Goal: Information Seeking & Learning: Compare options

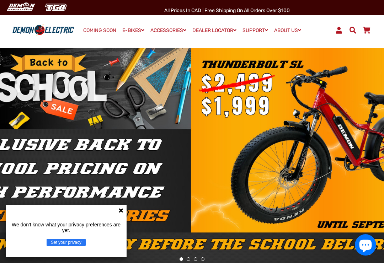
click at [121, 211] on icon at bounding box center [121, 210] width 4 height 4
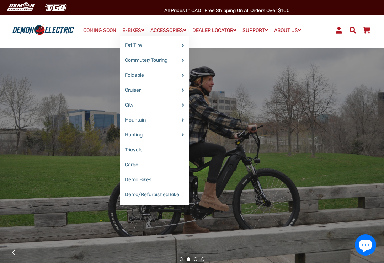
click at [133, 32] on link "E-BIKES" at bounding box center [133, 30] width 27 height 10
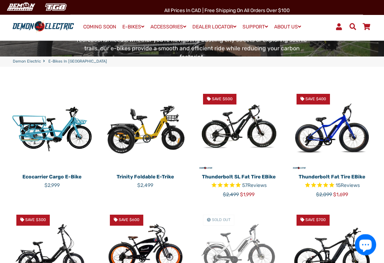
scroll to position [127, 0]
click at [163, 109] on img at bounding box center [145, 129] width 83 height 83
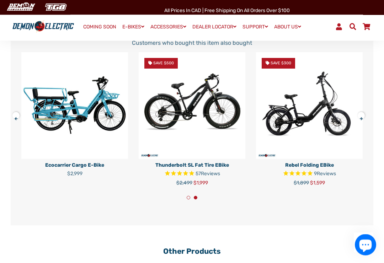
scroll to position [1217, 0]
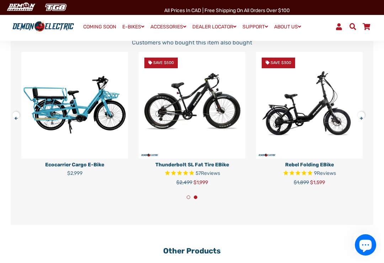
click at [366, 116] on button at bounding box center [363, 114] width 12 height 12
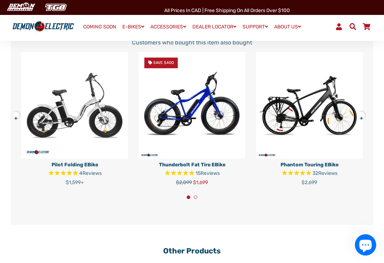
click at [364, 118] on button at bounding box center [363, 114] width 12 height 12
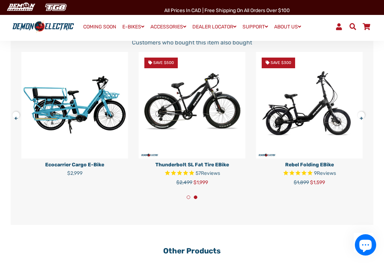
click at [361, 118] on button at bounding box center [363, 114] width 12 height 12
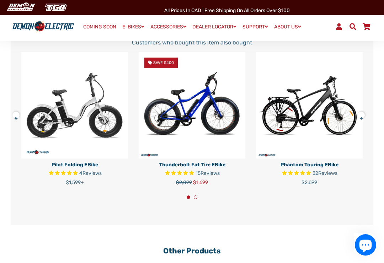
click at [13, 120] on div "You may also like Customers who bought this item also bought Ecocarrier Cargo E…" at bounding box center [192, 115] width 362 height 178
click at [11, 121] on div "You may also like Customers who bought this item also bought Ecocarrier Cargo E…" at bounding box center [192, 115] width 362 height 178
click at [13, 118] on button at bounding box center [18, 114] width 12 height 12
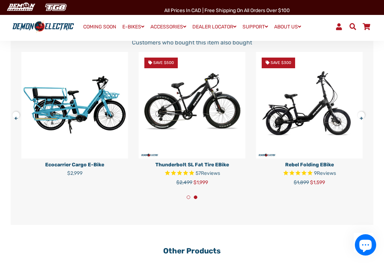
click at [363, 118] on button at bounding box center [363, 114] width 12 height 12
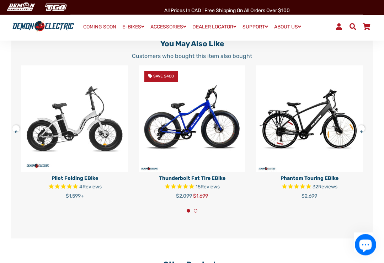
scroll to position [1204, 0]
click at [50, 121] on img at bounding box center [74, 118] width 107 height 107
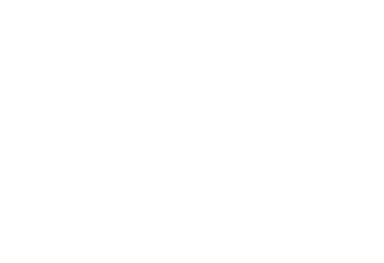
select select "******"
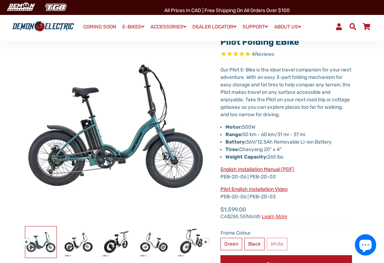
scroll to position [41, 0]
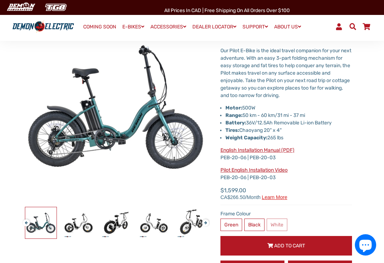
click at [358, 146] on div "Pilot Folding eBike 4 Reviews Next" at bounding box center [192, 158] width 362 height 290
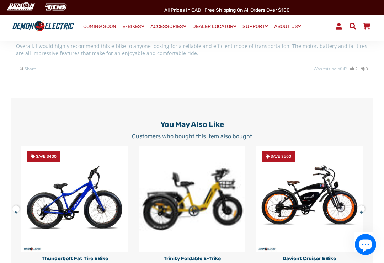
scroll to position [1650, 0]
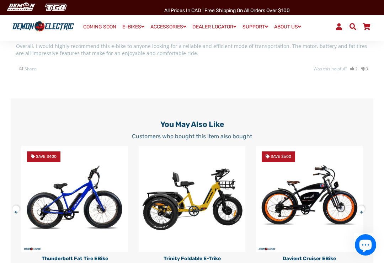
click at [364, 208] on button at bounding box center [363, 207] width 12 height 12
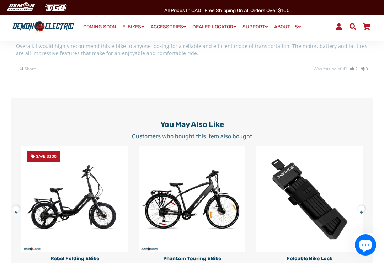
click at [363, 208] on button at bounding box center [363, 207] width 12 height 12
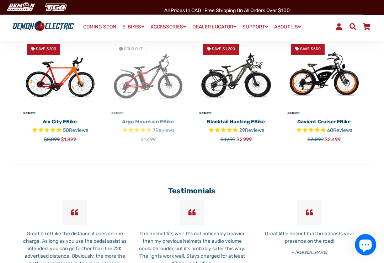
scroll to position [1965, 0]
click at [43, 94] on img at bounding box center [59, 76] width 77 height 77
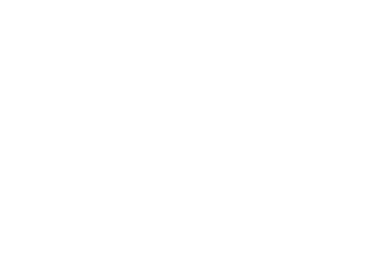
select select "******"
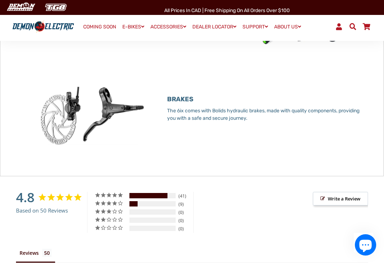
scroll to position [833, 0]
